Goal: Browse casually

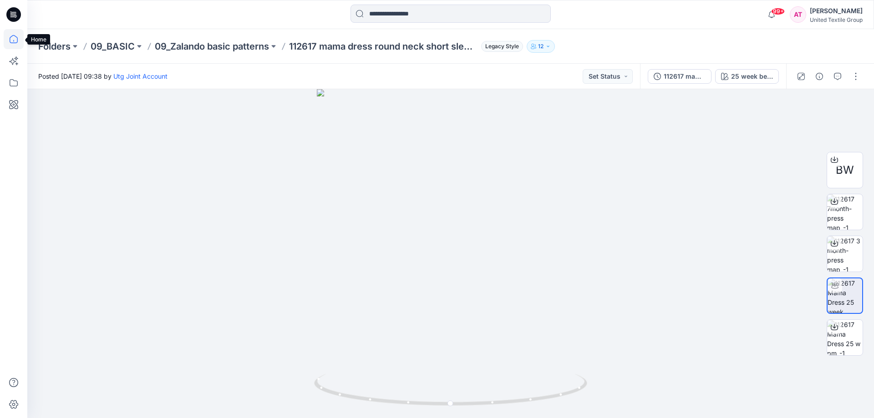
click at [12, 36] on icon at bounding box center [14, 39] width 20 height 20
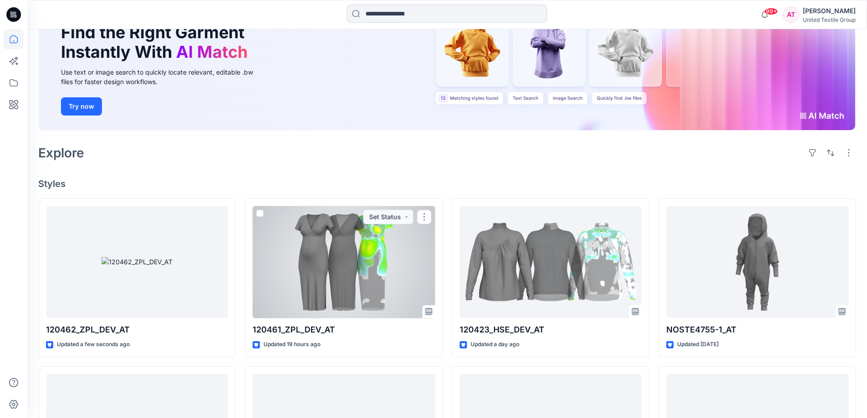
scroll to position [228, 0]
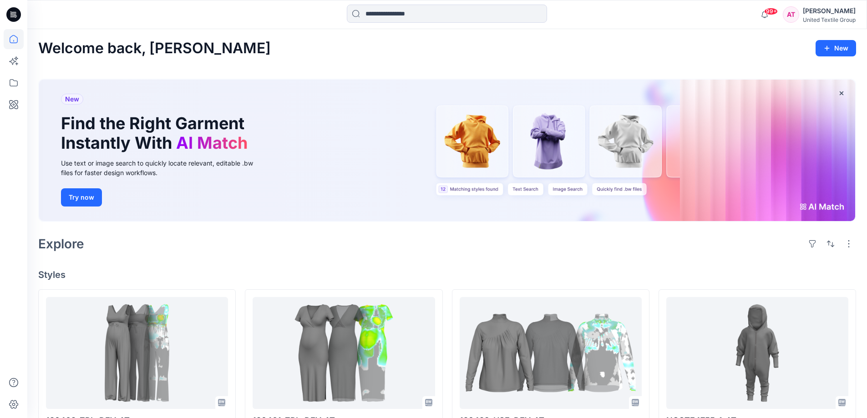
scroll to position [137, 0]
